Goal: Navigation & Orientation: Find specific page/section

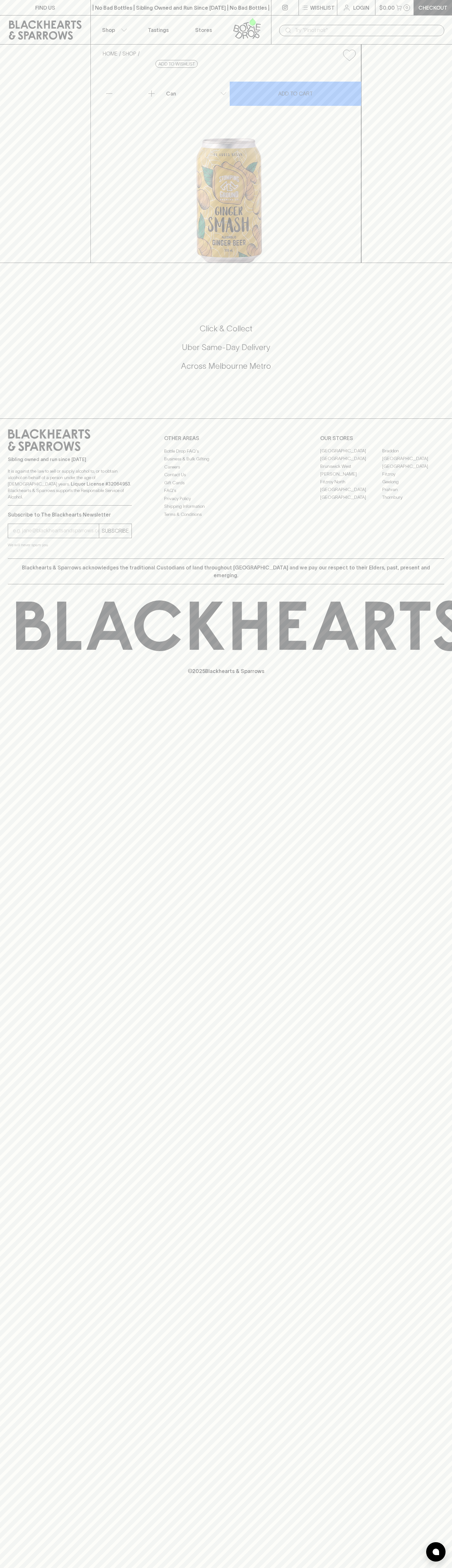
click at [10, 6] on link "FIND US" at bounding box center [45, 7] width 90 height 15
click at [436, 1567] on html "FIND US | No Bad Bottles | Sibling Owned and Run Since [DATE] | No Bad Bottles …" at bounding box center [226, 784] width 452 height 1568
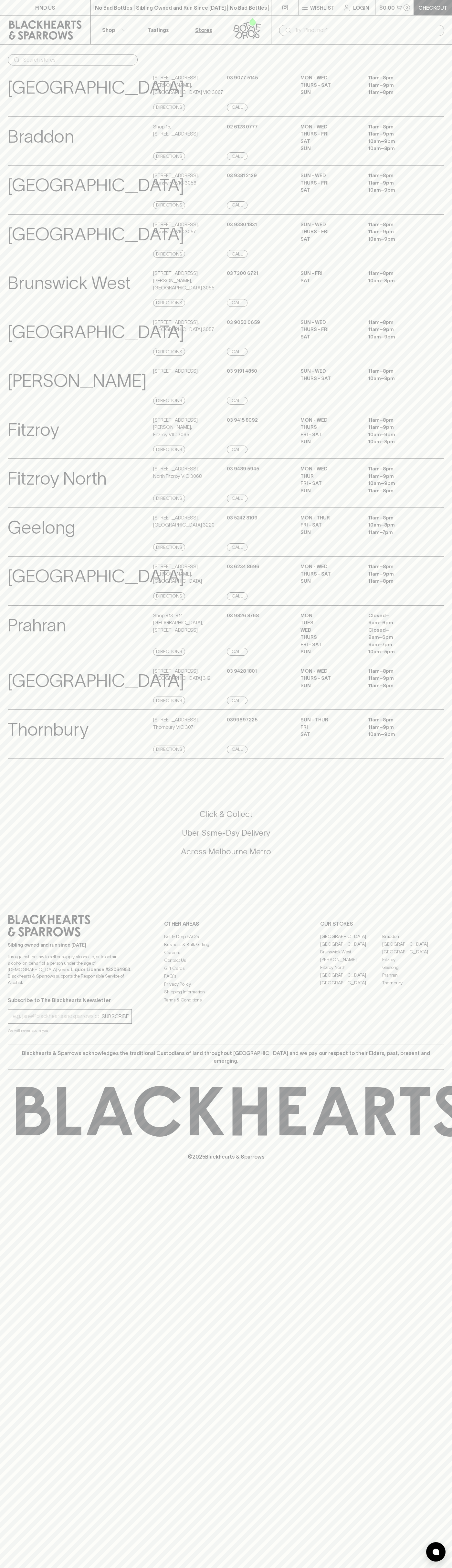
click at [327, 1567] on html "FIND US | No Bad Bottles | Sibling Owned and Run Since [DATE] | No Bad Bottles …" at bounding box center [226, 784] width 452 height 1568
click at [9, 1395] on div "FIND US | No Bad Bottles | Sibling Owned and Run Since [DATE] | No Bad Bottles …" at bounding box center [226, 784] width 452 height 1568
